Goal: Task Accomplishment & Management: Use online tool/utility

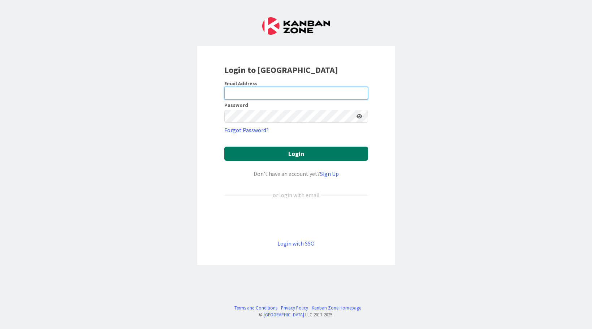
type input "[PERSON_NAME][EMAIL_ADDRESS][DOMAIN_NAME]"
click at [303, 156] on button "Login" at bounding box center [296, 154] width 144 height 14
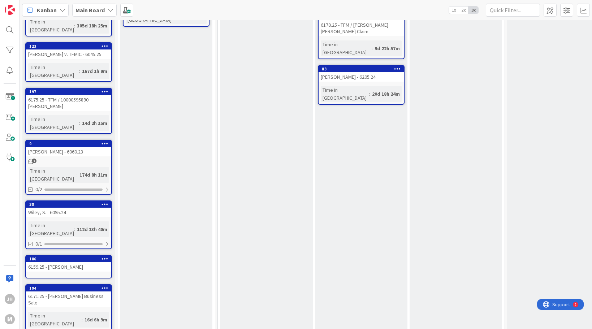
scroll to position [205, 0]
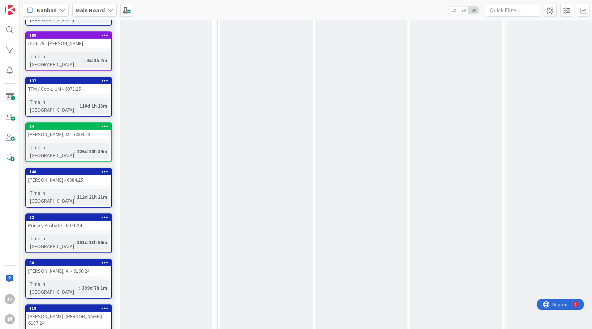
scroll to position [367, 0]
